Goal: Book appointment/travel/reservation

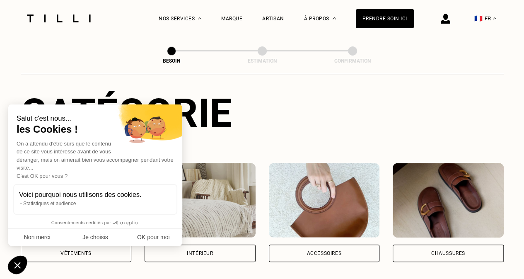
scroll to position [86, 0]
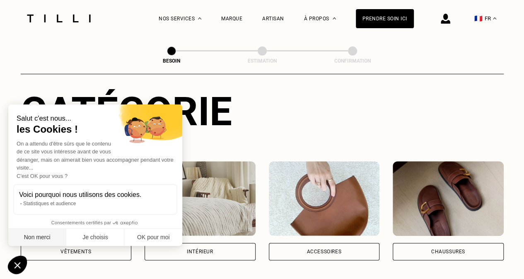
click at [44, 239] on button "Non merci" at bounding box center [37, 236] width 58 height 17
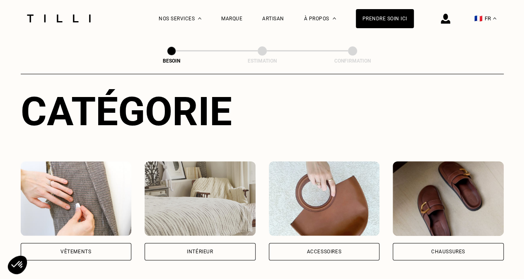
click at [70, 249] on div "Vêtements" at bounding box center [75, 251] width 31 height 5
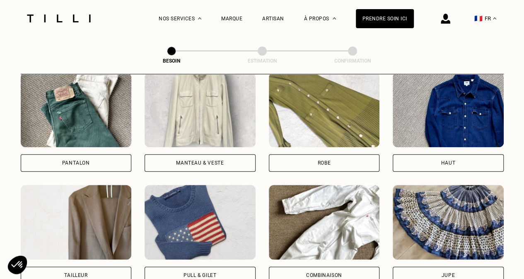
scroll to position [399, 0]
click at [330, 154] on div "Robe" at bounding box center [324, 162] width 111 height 17
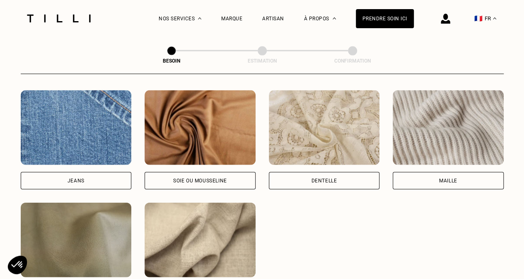
scroll to position [864, 0]
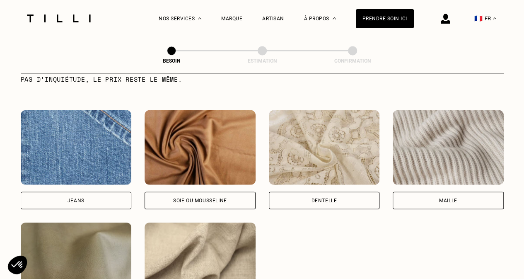
click at [197, 198] on div "Soie ou mousseline" at bounding box center [200, 200] width 54 height 5
select select "FR"
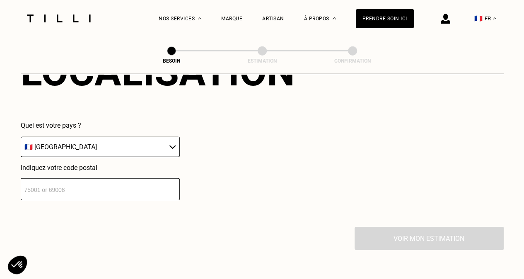
scroll to position [1190, 0]
click at [133, 183] on input "number" at bounding box center [100, 189] width 159 height 22
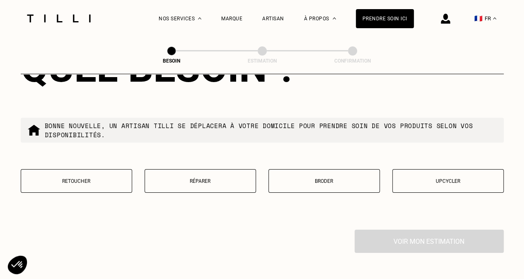
scroll to position [1399, 0]
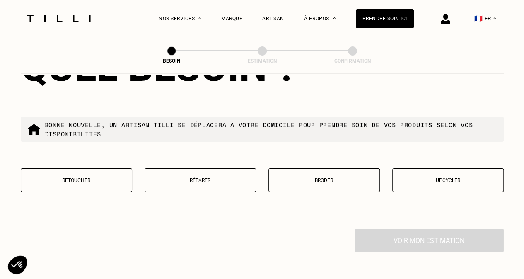
type input "75018"
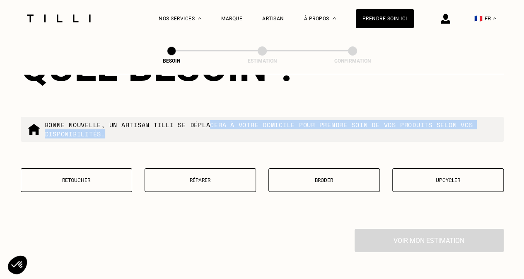
drag, startPoint x: 212, startPoint y: 108, endPoint x: 221, endPoint y: 142, distance: 35.0
click at [221, 142] on div "Quel besoin ? Bonne nouvelle, un artisan tilli se déplacera à votre domicile po…" at bounding box center [262, 122] width 483 height 211
click at [202, 177] on p "Réparer" at bounding box center [200, 180] width 102 height 6
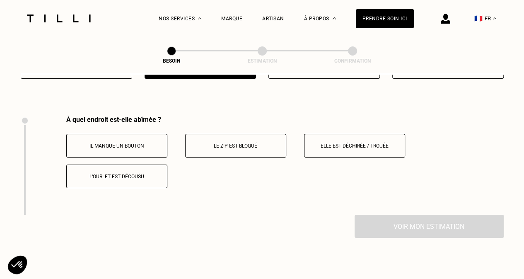
scroll to position [1530, 0]
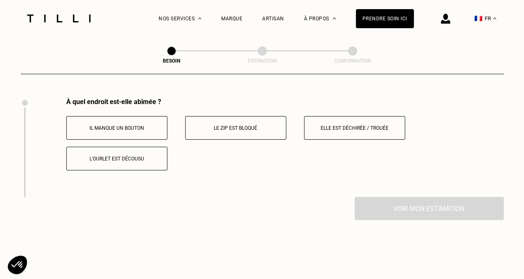
click at [353, 127] on button "Elle est déchirée / trouée" at bounding box center [354, 128] width 101 height 24
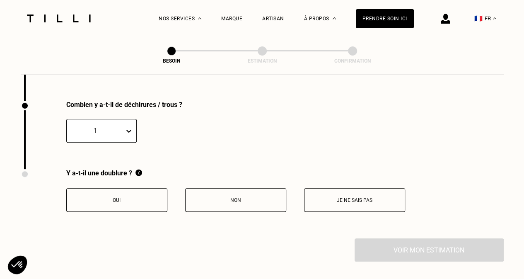
scroll to position [1629, 0]
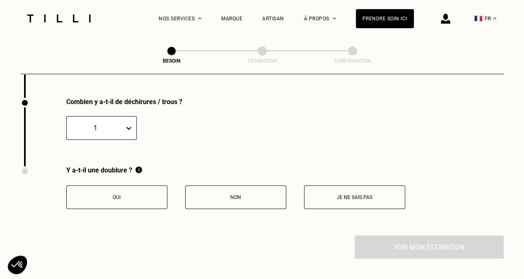
click at [371, 188] on button "Je ne sais pas" at bounding box center [354, 197] width 101 height 24
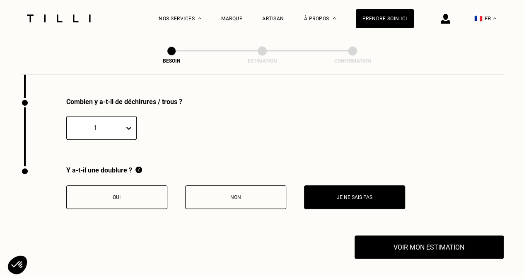
scroll to position [1678, 0]
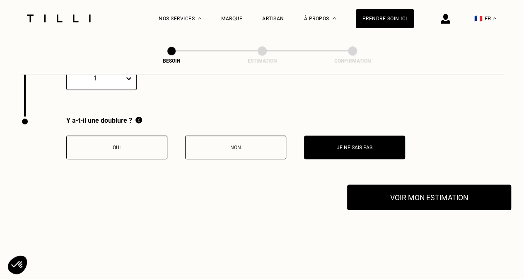
click at [416, 199] on button "Voir mon estimation" at bounding box center [429, 197] width 164 height 26
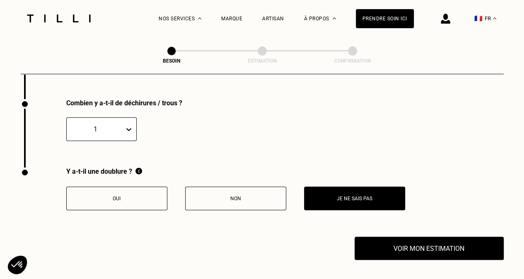
scroll to position [1631, 0]
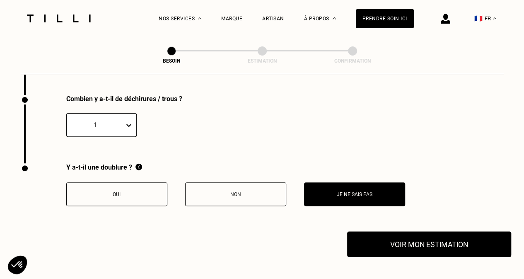
click at [420, 239] on button "Voir mon estimation" at bounding box center [429, 244] width 164 height 26
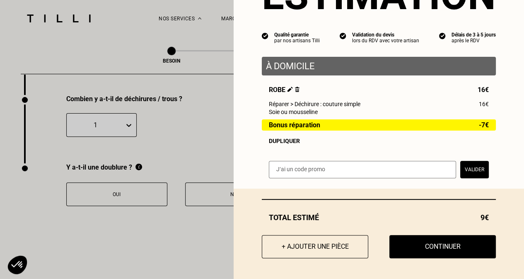
scroll to position [0, 0]
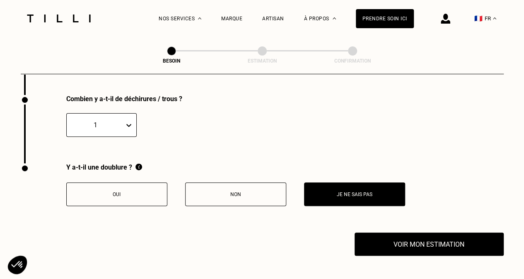
click at [52, 15] on img at bounding box center [59, 18] width 70 height 8
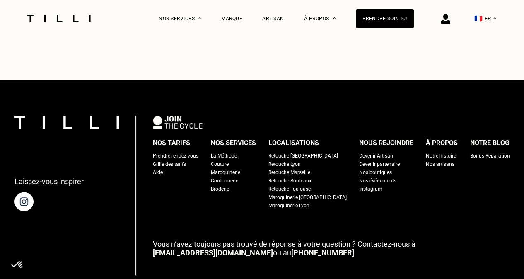
scroll to position [1984, 0]
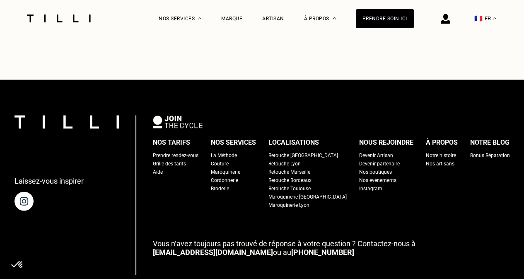
click at [187, 159] on div "Prendre rendez-vous" at bounding box center [176, 155] width 46 height 8
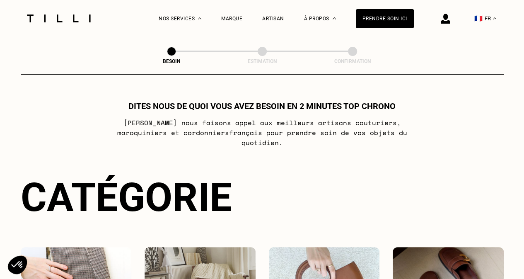
scroll to position [123, 0]
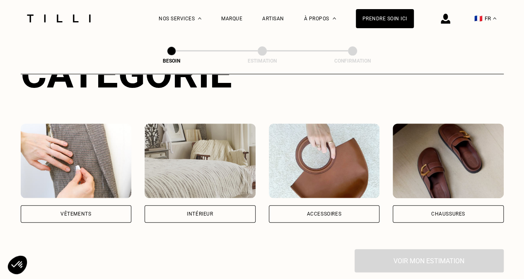
click at [82, 211] on div "Vêtements" at bounding box center [75, 213] width 31 height 5
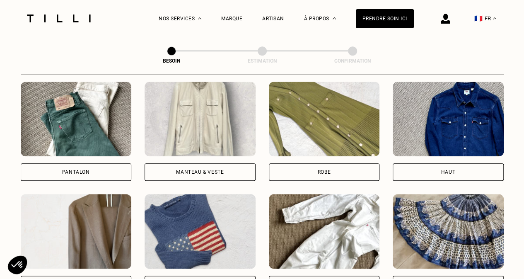
scroll to position [392, 0]
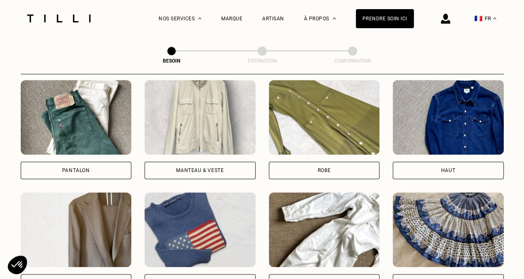
click at [327, 168] on div "Robe" at bounding box center [323, 170] width 13 height 5
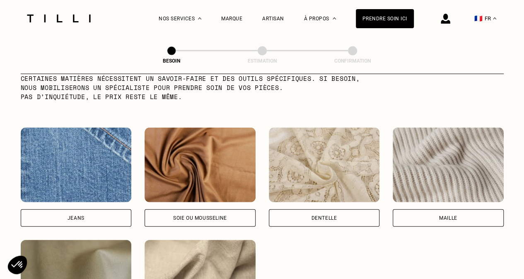
scroll to position [848, 0]
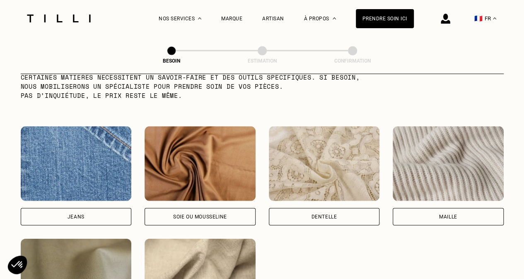
click at [191, 214] on div "Soie ou mousseline" at bounding box center [200, 216] width 54 height 5
select select "FR"
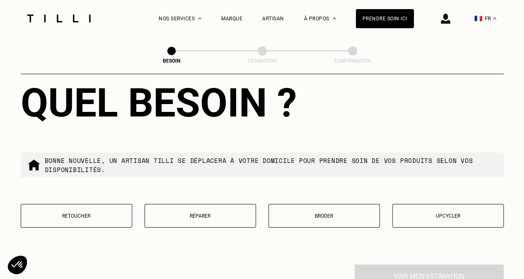
scroll to position [1364, 0]
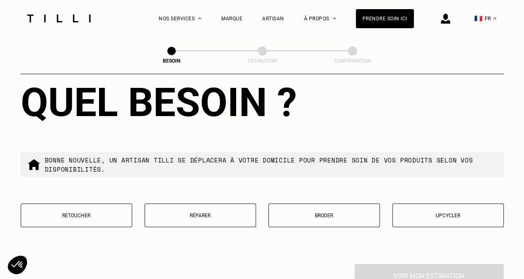
click at [113, 162] on p "Bonne nouvelle, un artisan tilli se déplacera à votre domicile pour prendre soi…" at bounding box center [271, 164] width 452 height 18
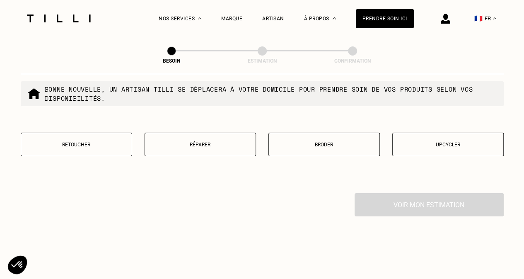
scroll to position [1438, 0]
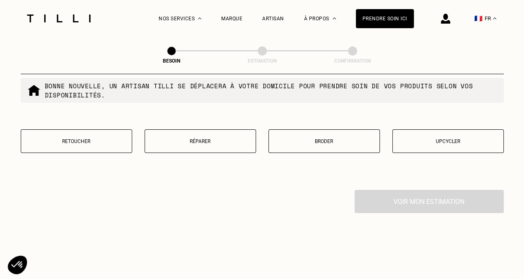
click at [183, 138] on p "Réparer" at bounding box center [200, 141] width 102 height 6
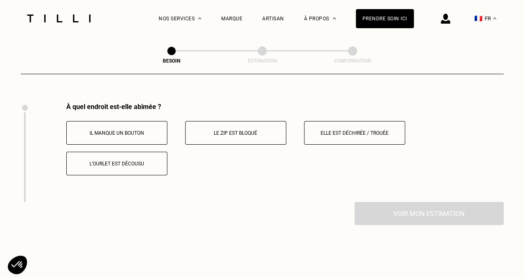
scroll to position [1530, 0]
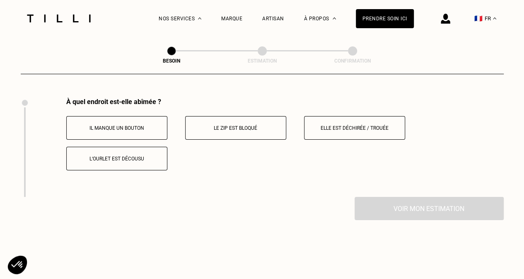
click at [338, 125] on p "Elle est déchirée / trouée" at bounding box center [354, 128] width 92 height 6
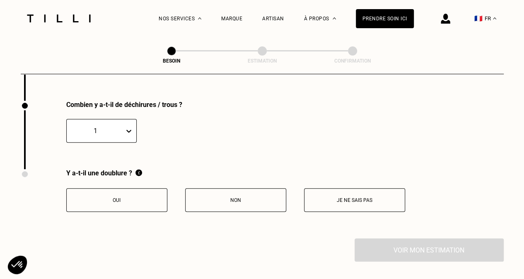
scroll to position [1629, 0]
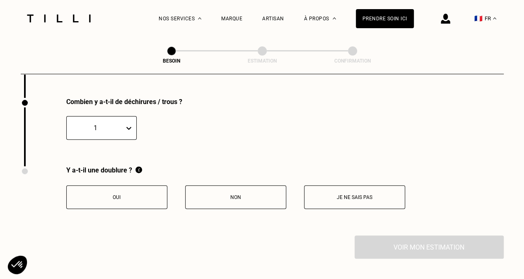
click at [329, 199] on button "Je ne sais pas" at bounding box center [354, 197] width 101 height 24
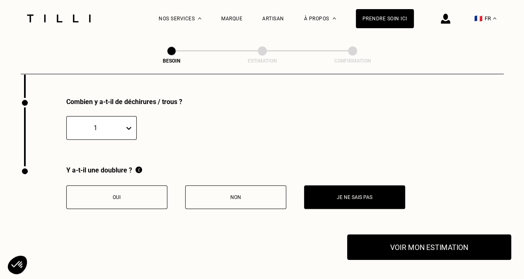
click at [406, 241] on button "Voir mon estimation" at bounding box center [429, 247] width 164 height 26
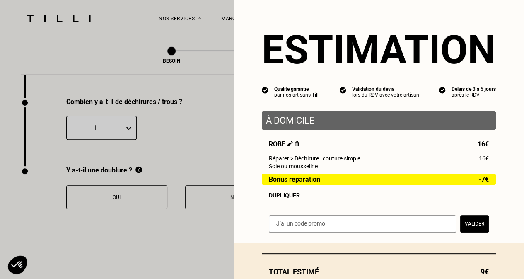
scroll to position [57, 0]
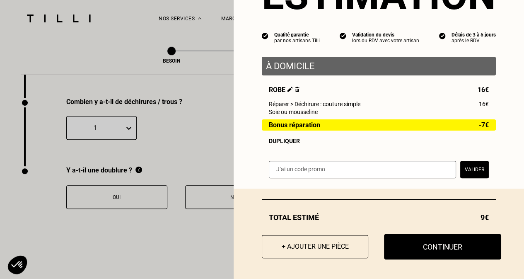
click at [411, 244] on button "Continuer" at bounding box center [442, 246] width 117 height 26
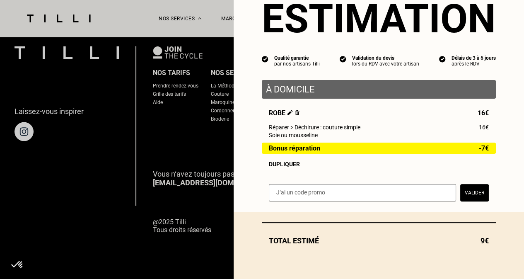
scroll to position [560, 0]
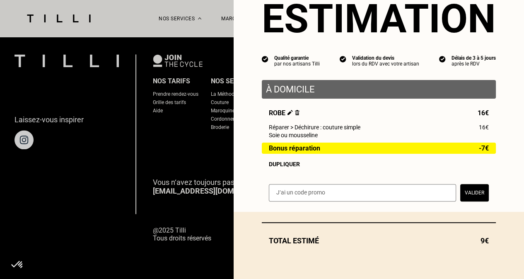
select select "FR"
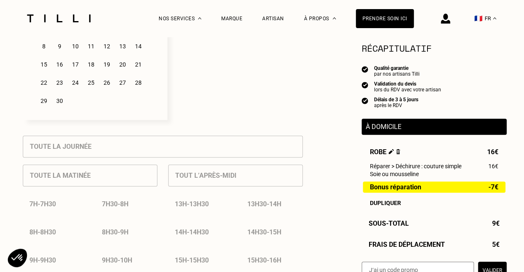
scroll to position [289, 0]
